Goal: Task Accomplishment & Management: Manage account settings

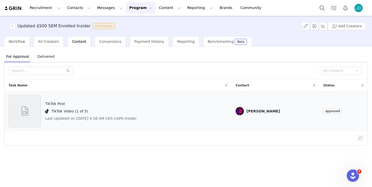
click at [135, 108] on div "TikTok Post TikTok Video (1 of 5) Last Updated on Aug 29, 2025 4:56 AM CEA CAPA…" at bounding box center [91, 111] width 92 height 33
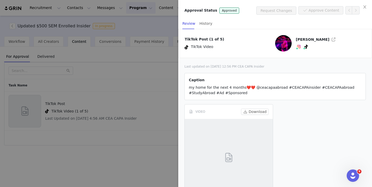
scroll to position [32, 0]
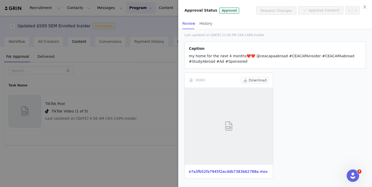
click at [142, 111] on div at bounding box center [186, 93] width 372 height 187
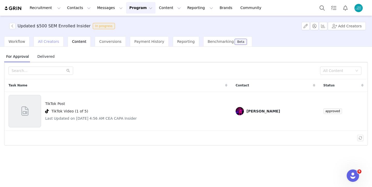
click at [40, 43] on span "All Creators" at bounding box center [48, 42] width 21 height 4
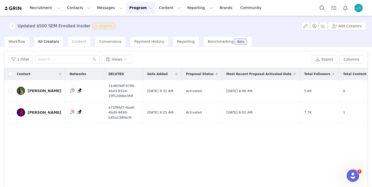
click at [78, 42] on span "Content" at bounding box center [79, 42] width 14 height 4
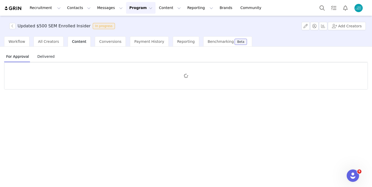
click at [28, 58] on span "For Approval" at bounding box center [17, 56] width 27 height 8
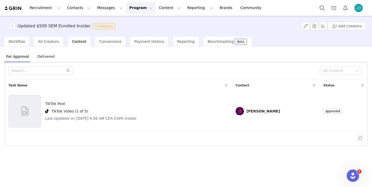
click at [55, 58] on div "For Approval Delivered" at bounding box center [186, 57] width 364 height 12
click at [45, 58] on span "Delivered" at bounding box center [45, 56] width 21 height 8
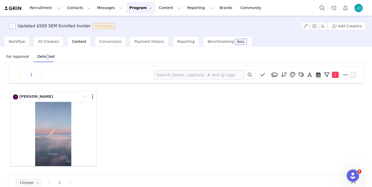
click at [10, 27] on button "button" at bounding box center [12, 26] width 6 height 6
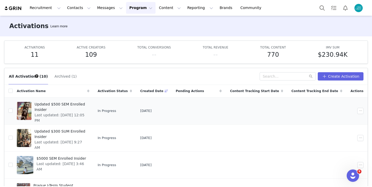
click at [86, 106] on span "Updated $500 SEM Enrolled Insider" at bounding box center [61, 107] width 52 height 11
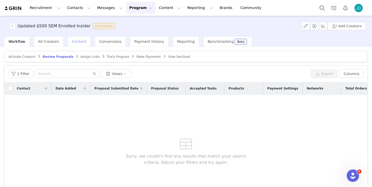
click at [75, 40] on span "Content" at bounding box center [79, 42] width 14 height 4
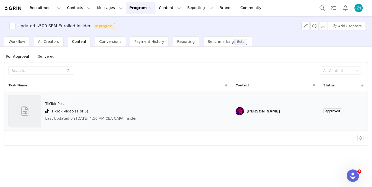
click at [191, 114] on div "TikTok Post TikTok Video (1 of 5) Last Updated on Aug 29, 2025 4:56 AM CEA CAPA…" at bounding box center [118, 111] width 219 height 33
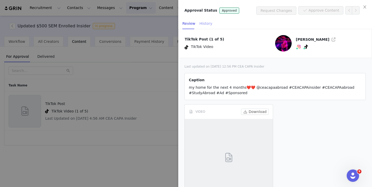
click at [207, 27] on div "History" at bounding box center [206, 24] width 13 height 12
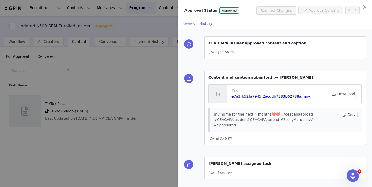
click at [187, 22] on div "Review" at bounding box center [189, 24] width 13 height 12
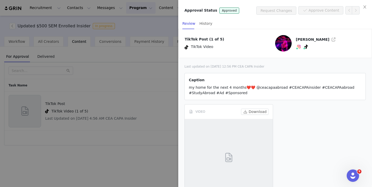
click at [134, 101] on div at bounding box center [186, 93] width 372 height 187
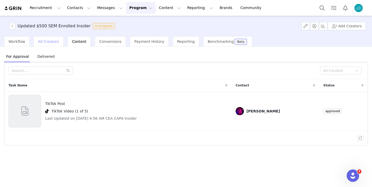
click at [56, 40] on span "All Creators" at bounding box center [48, 42] width 21 height 4
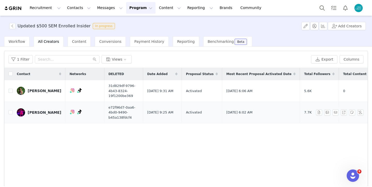
click at [33, 113] on div "[PERSON_NAME]" at bounding box center [45, 113] width 34 height 4
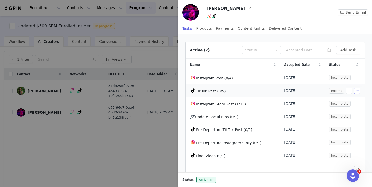
click at [357, 89] on button "button" at bounding box center [358, 91] width 6 height 6
click at [349, 91] on button "button" at bounding box center [349, 91] width 6 height 6
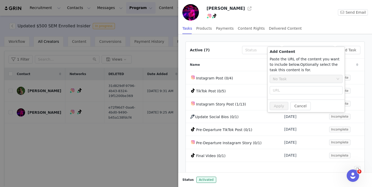
click at [238, 53] on div "Active (7)" at bounding box center [214, 50] width 48 height 5
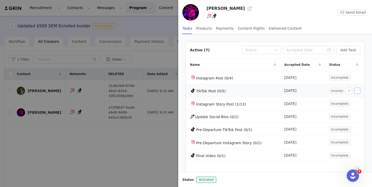
click at [359, 91] on button "button" at bounding box center [358, 91] width 6 height 6
click at [353, 101] on div "Edit Task" at bounding box center [345, 100] width 27 height 6
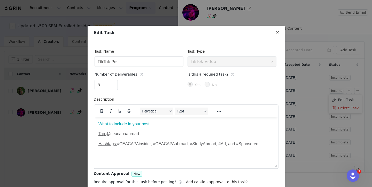
click at [276, 34] on icon "icon: close" at bounding box center [278, 33] width 4 height 4
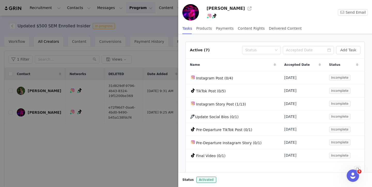
click at [150, 131] on div at bounding box center [186, 93] width 372 height 187
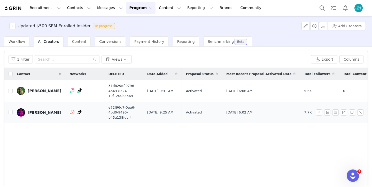
click at [46, 113] on div "[PERSON_NAME]" at bounding box center [45, 113] width 34 height 4
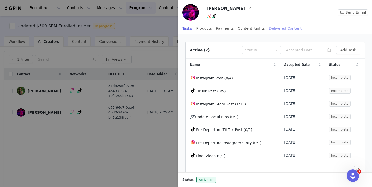
click at [279, 28] on div "Delivered Content" at bounding box center [285, 29] width 33 height 12
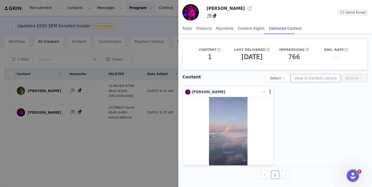
click at [314, 79] on button "View in Content Library" at bounding box center [316, 78] width 51 height 8
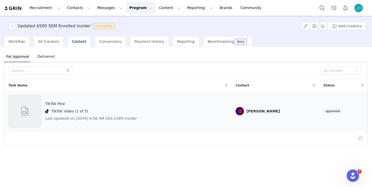
click at [196, 110] on div "TikTok Post TikTok Video (1 of 5) Last Updated on Aug 29, 2025 4:56 AM CEA CAPA…" at bounding box center [118, 111] width 219 height 33
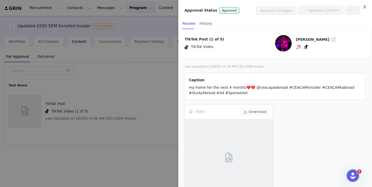
click at [365, 7] on icon "icon: close" at bounding box center [365, 6] width 3 height 3
